Goal: Task Accomplishment & Management: Manage account settings

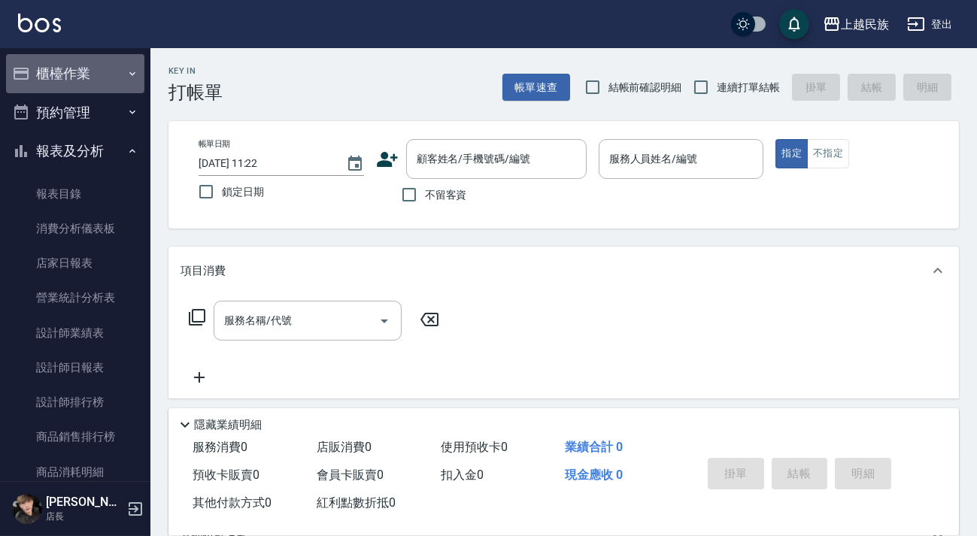
click at [99, 78] on button "櫃檯作業" at bounding box center [75, 73] width 138 height 39
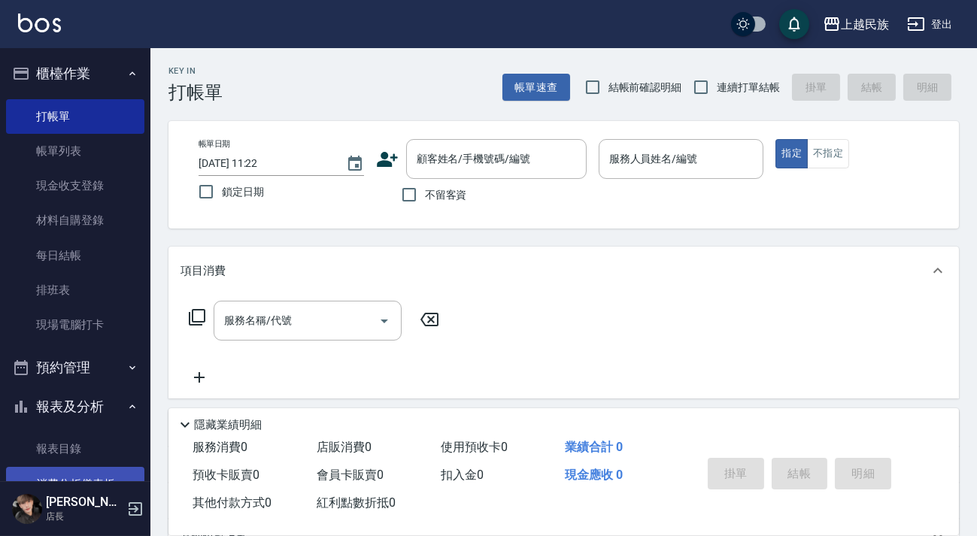
scroll to position [205, 0]
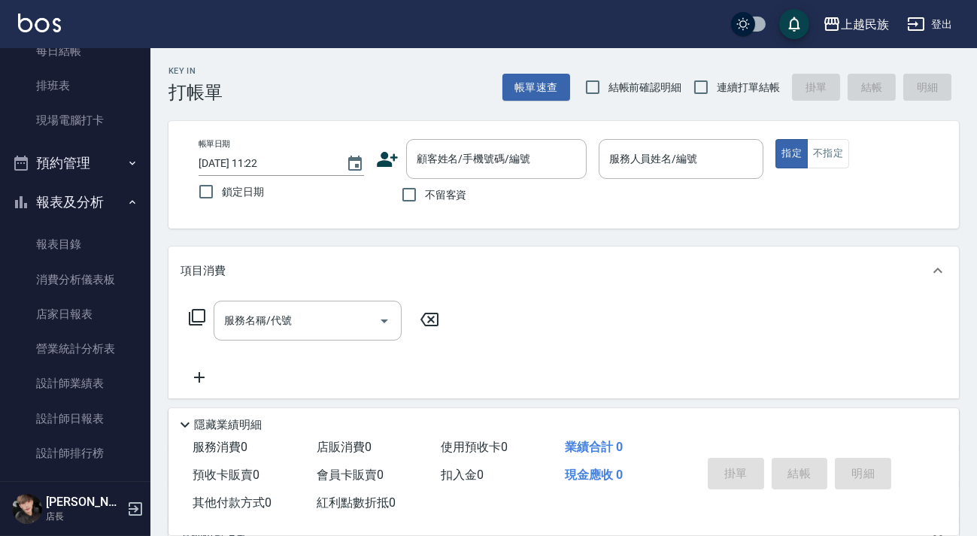
click at [89, 203] on button "報表及分析" at bounding box center [75, 202] width 138 height 39
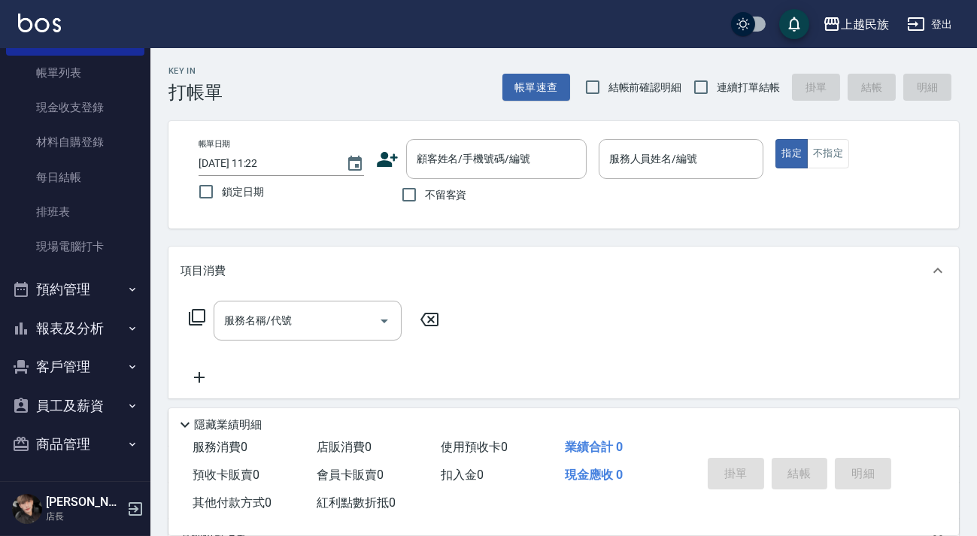
scroll to position [136, 0]
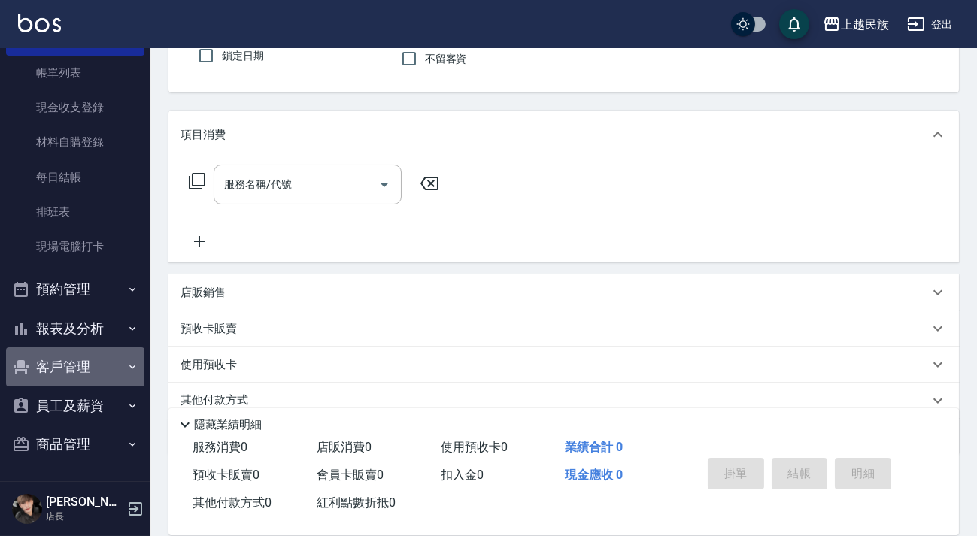
click at [98, 369] on button "客戶管理" at bounding box center [75, 366] width 138 height 39
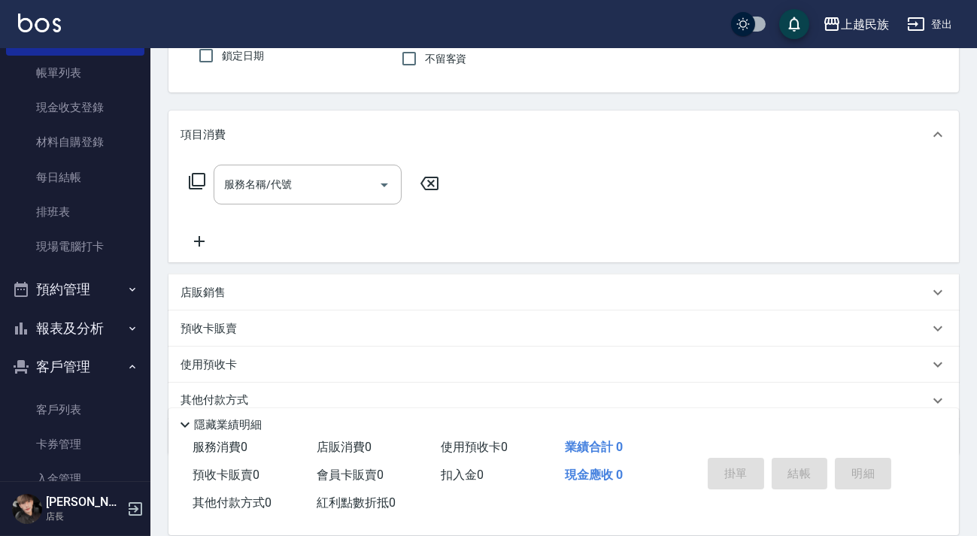
scroll to position [191, 0]
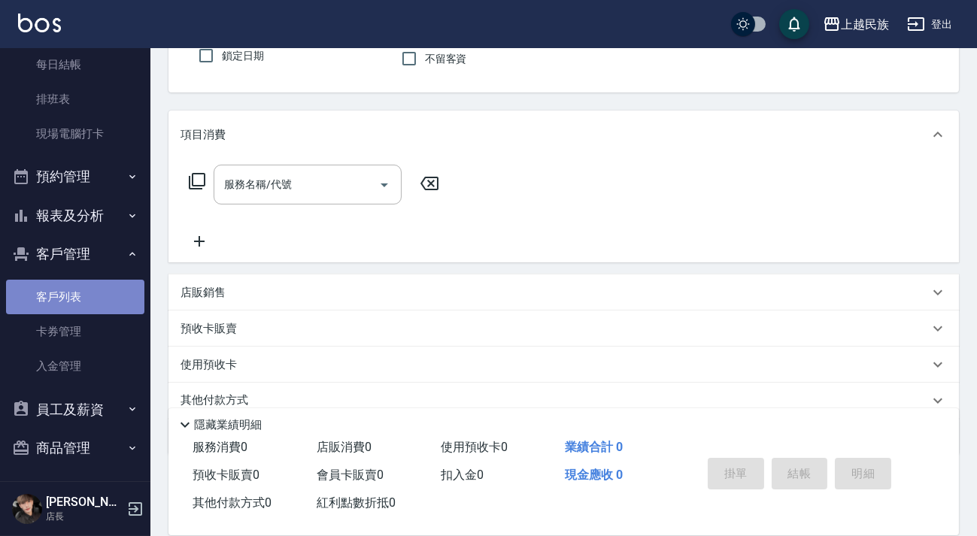
click at [105, 296] on link "客戶列表" at bounding box center [75, 297] width 138 height 35
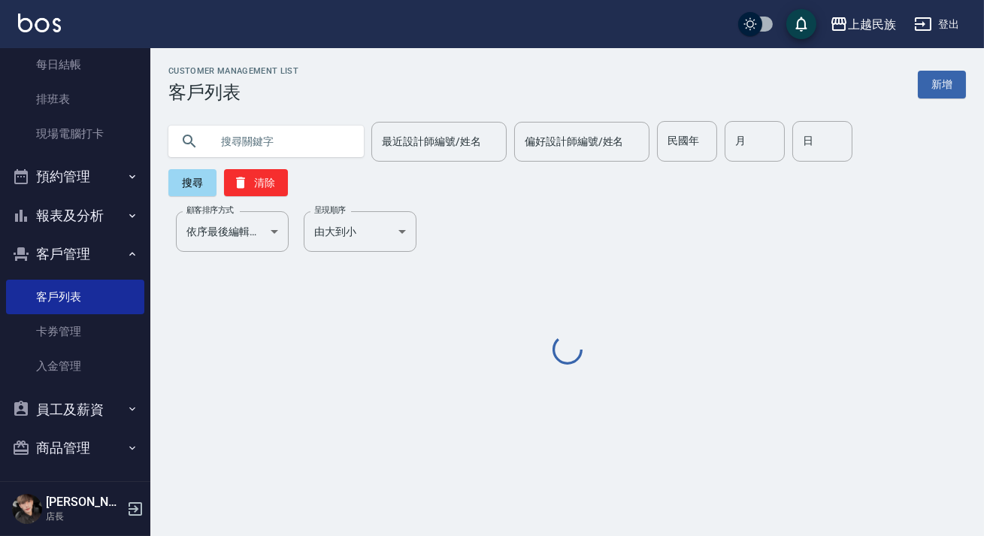
click at [300, 121] on input "text" at bounding box center [281, 141] width 141 height 41
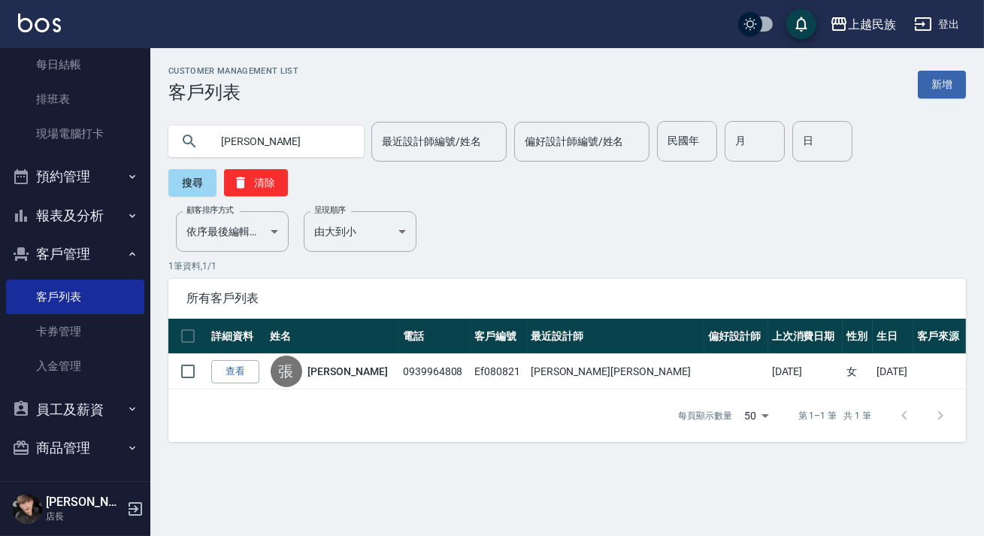
type input "張"
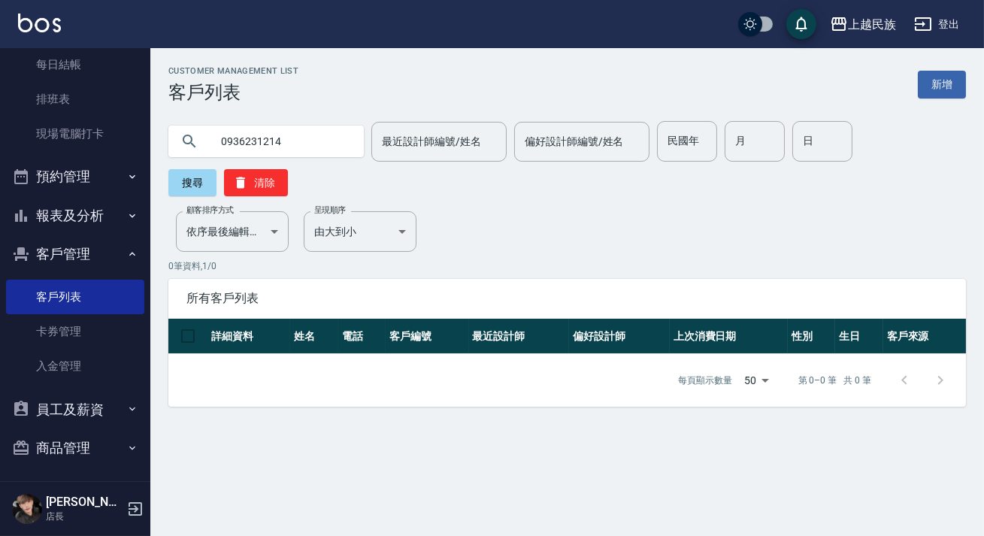
type input "0936231214"
click at [48, 26] on img at bounding box center [39, 23] width 43 height 19
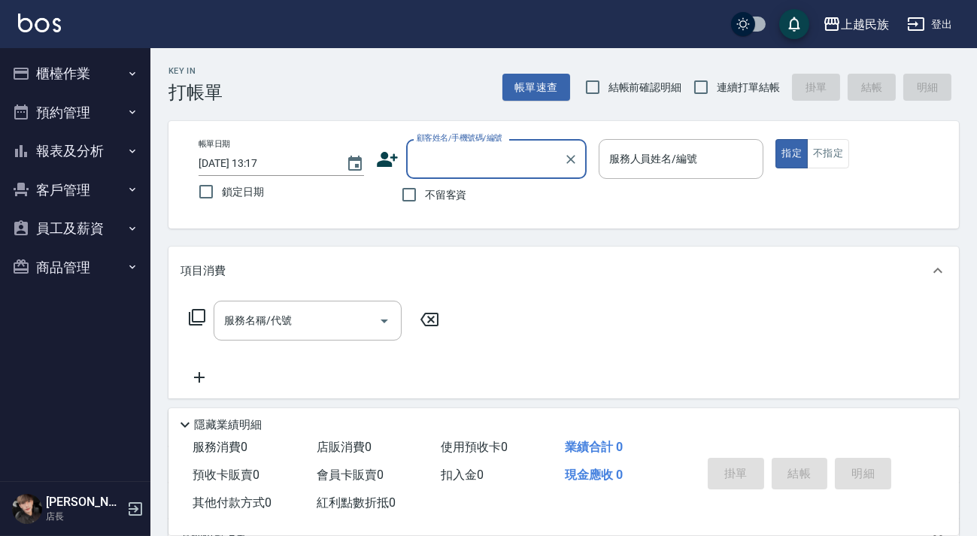
click at [24, 25] on img at bounding box center [39, 23] width 43 height 19
click at [44, 21] on img at bounding box center [39, 23] width 43 height 19
click at [47, 33] on link at bounding box center [39, 25] width 43 height 22
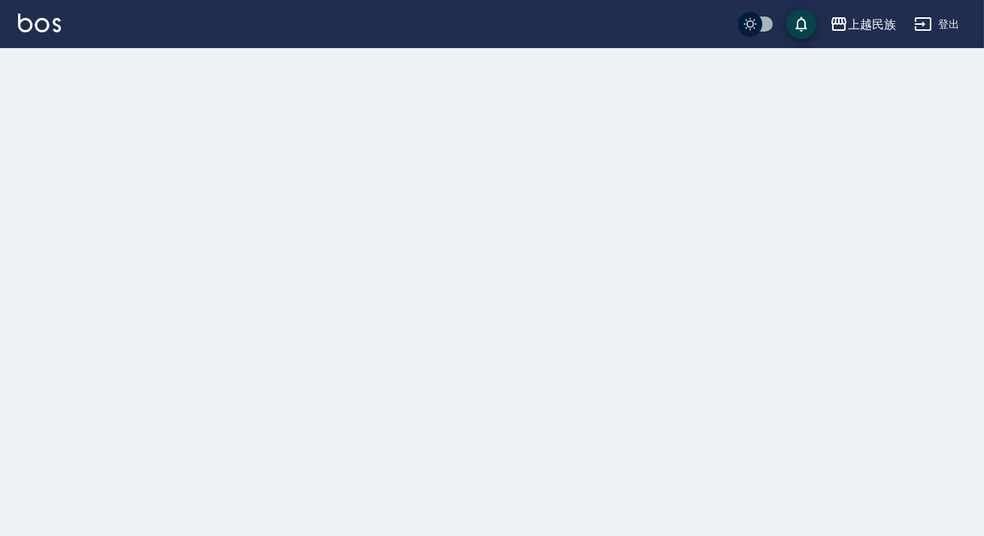
click at [49, 26] on img at bounding box center [39, 23] width 43 height 19
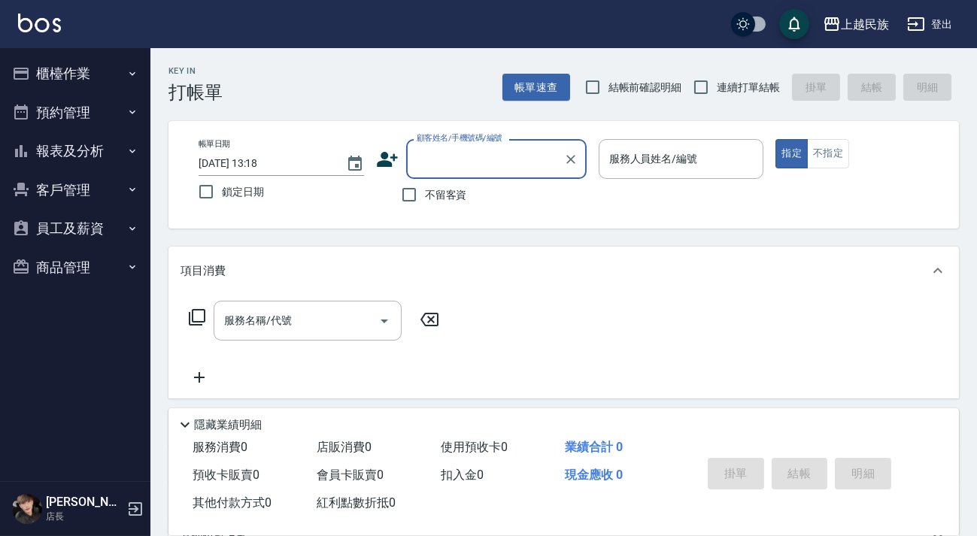
click at [111, 157] on button "報表及分析" at bounding box center [75, 151] width 138 height 39
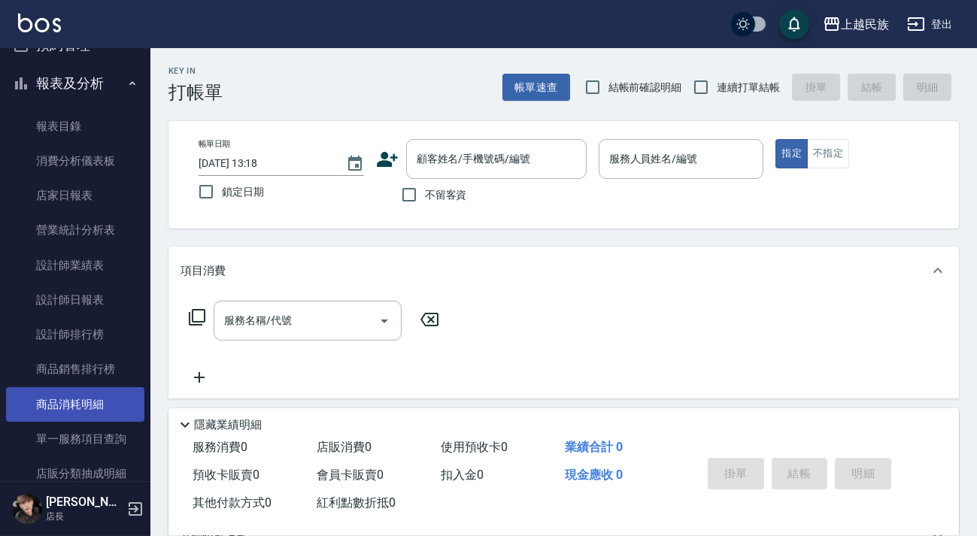
scroll to position [136, 0]
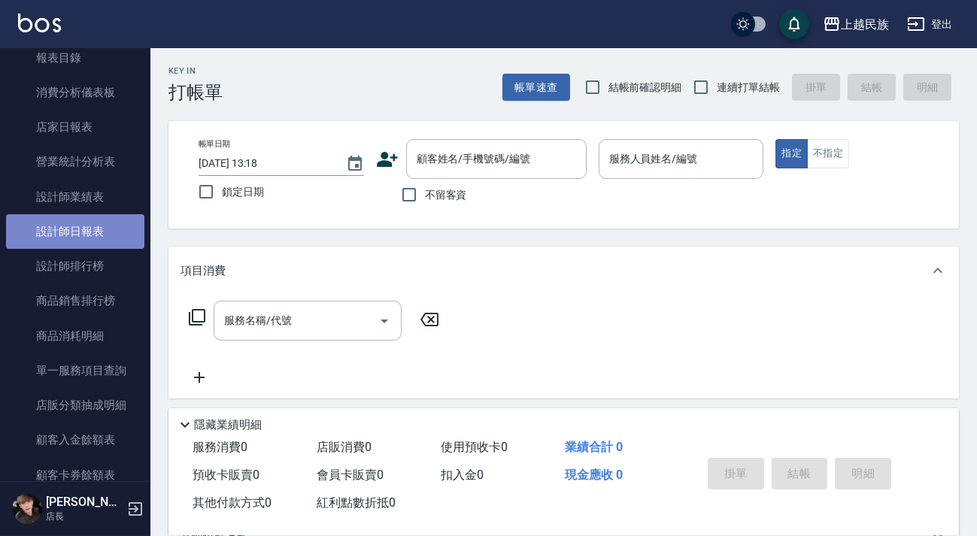
click at [75, 233] on link "設計師日報表" at bounding box center [75, 231] width 138 height 35
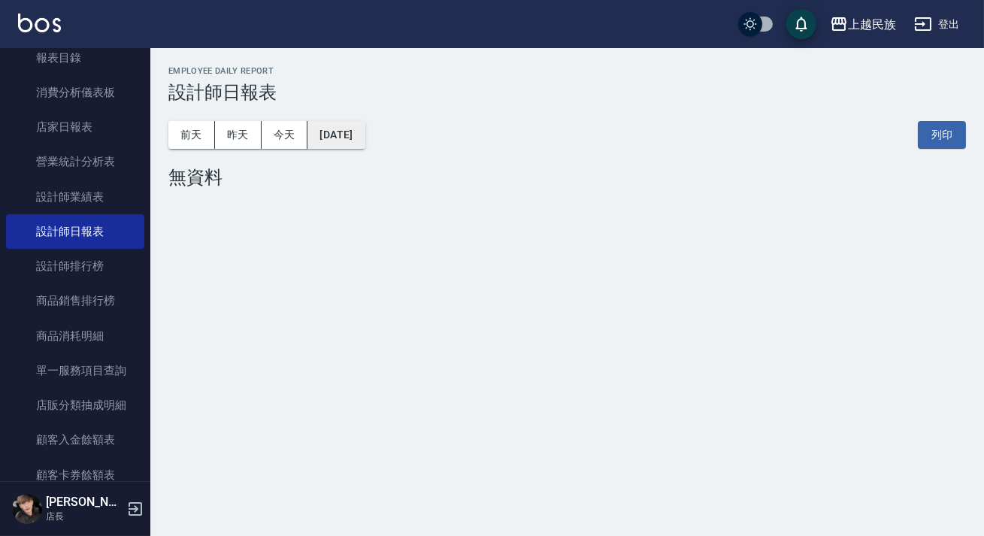
click at [342, 144] on button "[DATE]" at bounding box center [336, 135] width 57 height 28
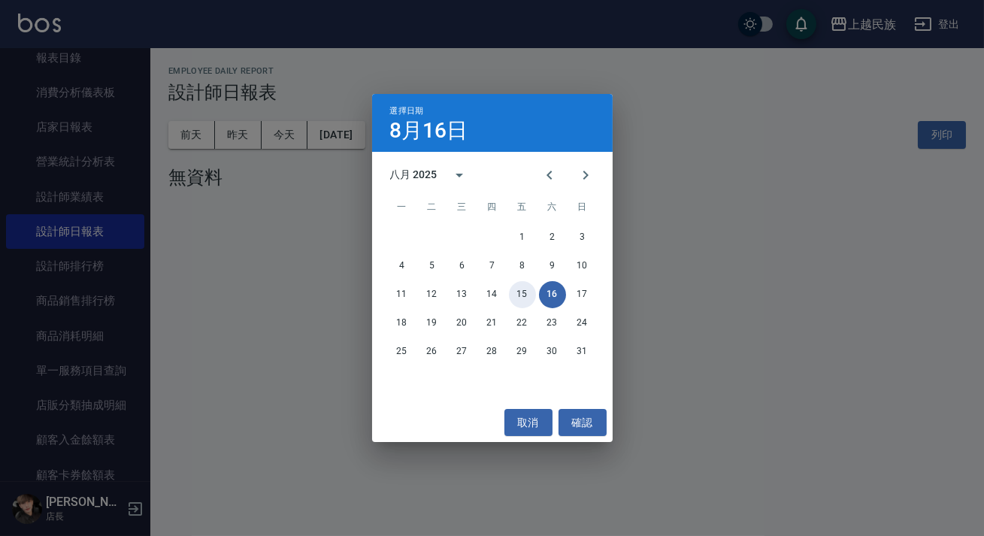
click at [523, 296] on button "15" at bounding box center [522, 294] width 27 height 27
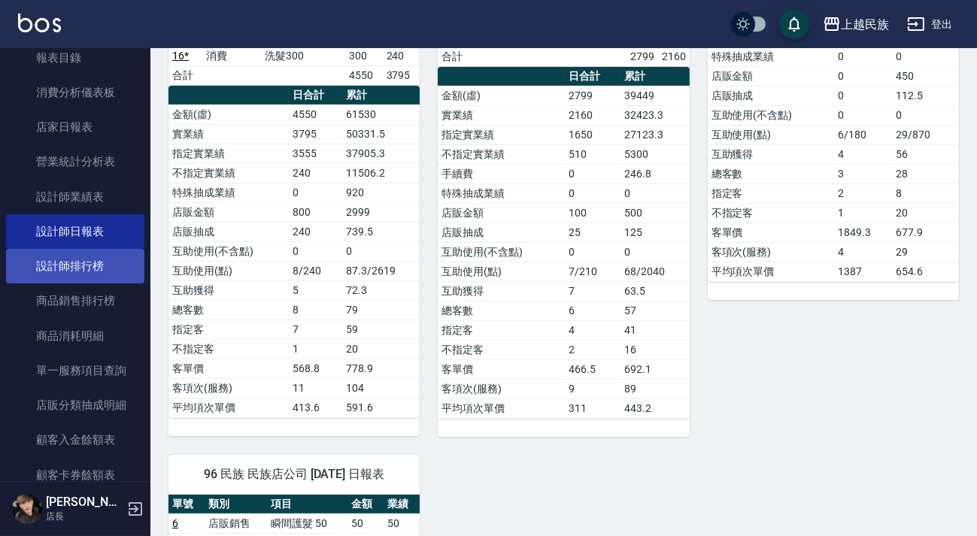
scroll to position [68, 0]
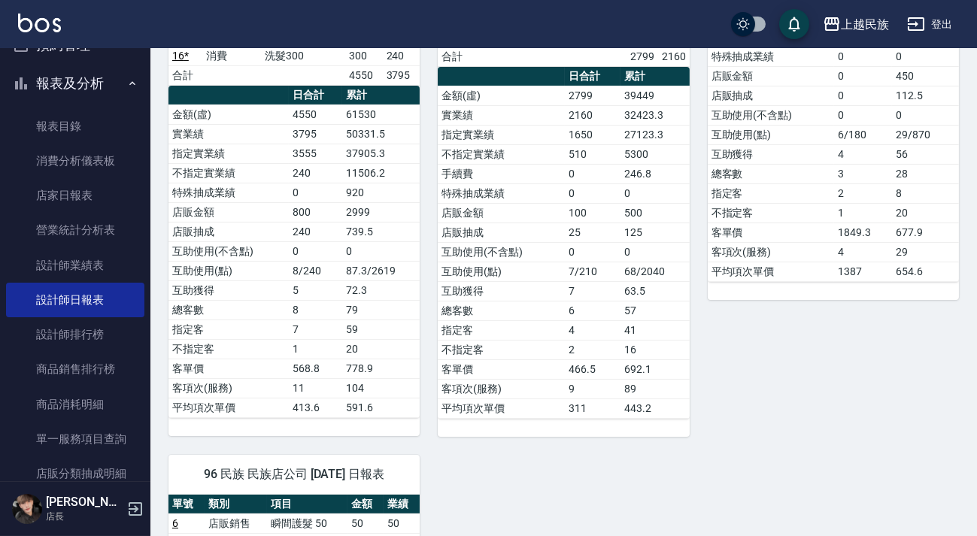
click at [921, 27] on icon "button" at bounding box center [916, 24] width 18 height 18
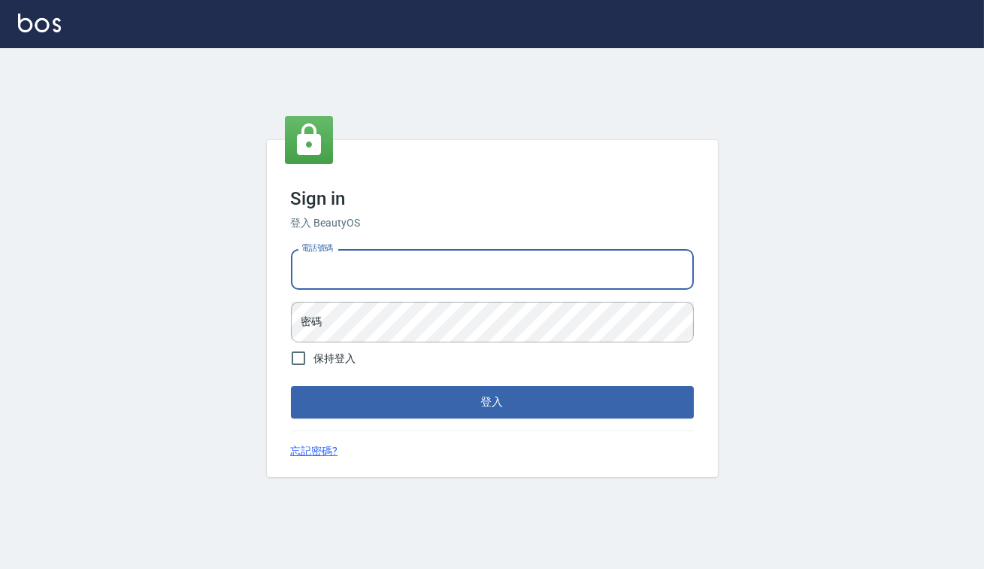
type input "82850382"
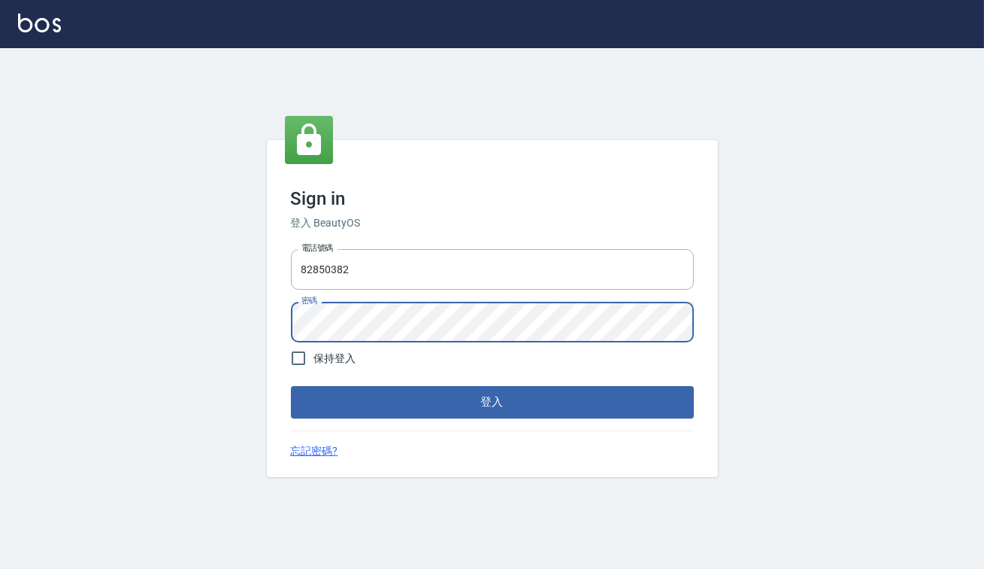
click at [291, 386] on button "登入" at bounding box center [492, 402] width 403 height 32
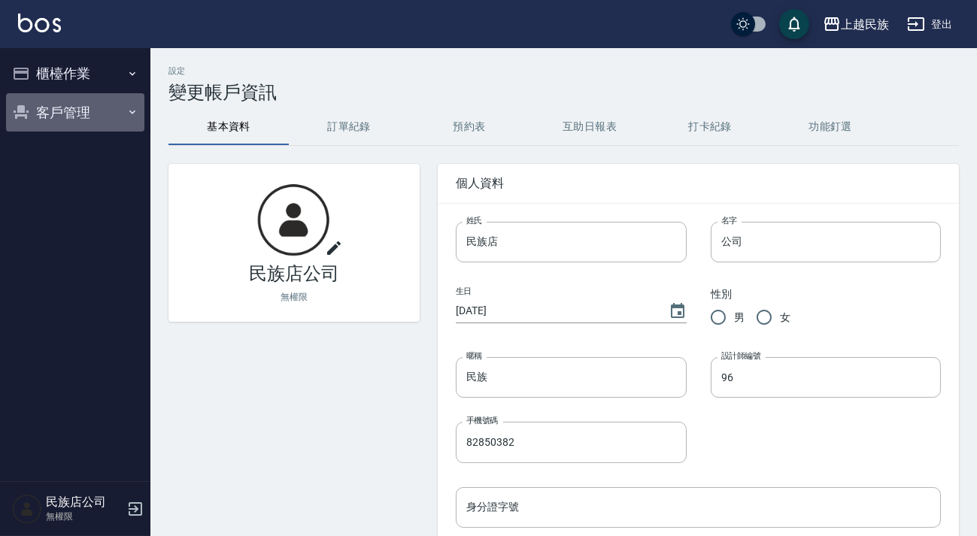
click at [84, 102] on button "客戶管理" at bounding box center [75, 112] width 138 height 39
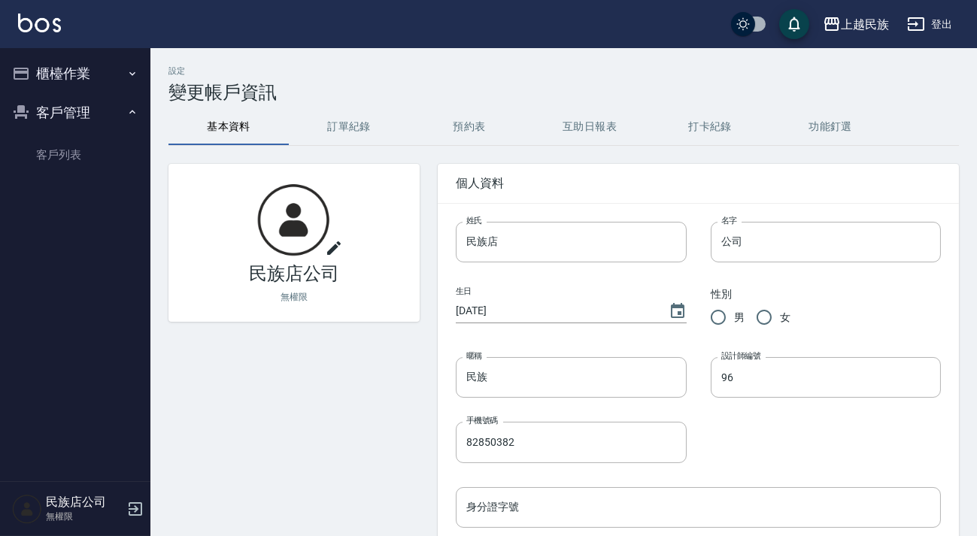
click at [96, 109] on button "客戶管理" at bounding box center [75, 112] width 138 height 39
click at [43, 17] on img at bounding box center [39, 23] width 43 height 19
click at [930, 24] on button "登出" at bounding box center [930, 25] width 58 height 28
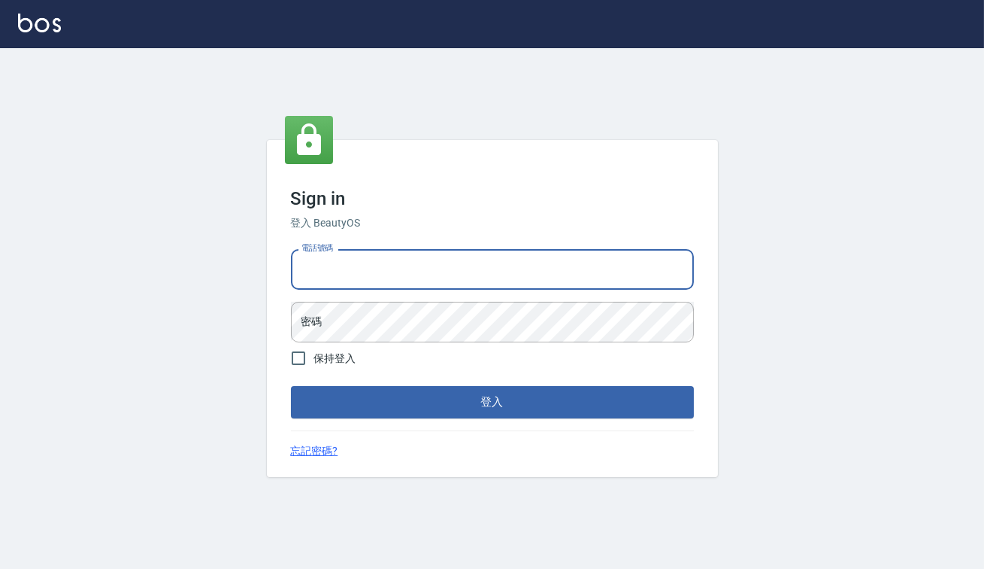
type input "0938917261"
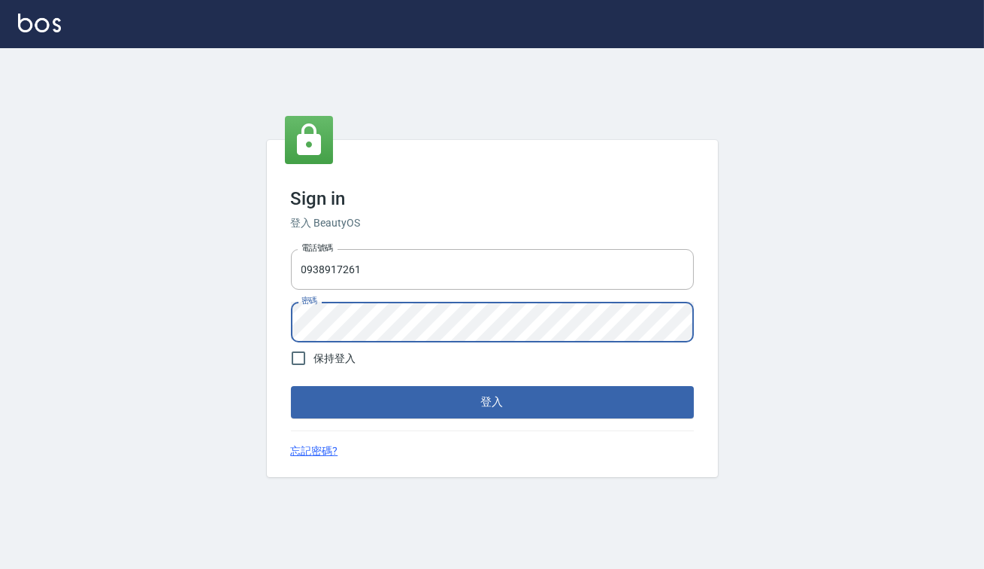
click at [291, 386] on button "登入" at bounding box center [492, 402] width 403 height 32
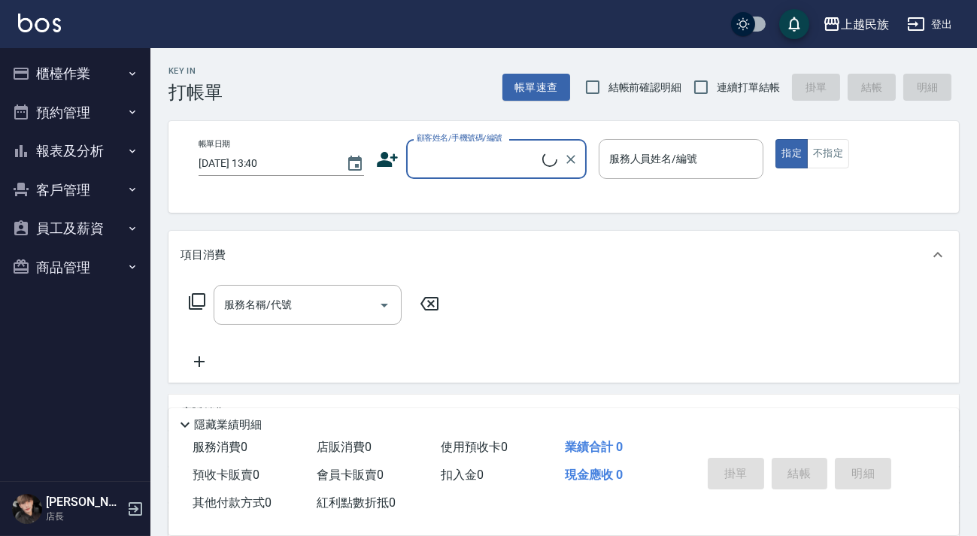
click at [68, 160] on button "報表及分析" at bounding box center [75, 151] width 138 height 39
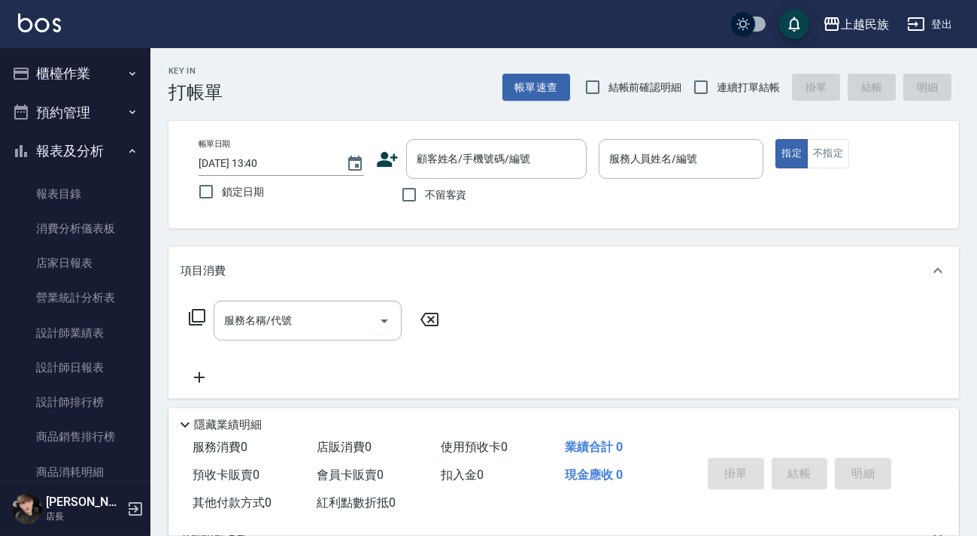
click at [954, 26] on button "登出" at bounding box center [930, 25] width 58 height 28
